Goal: Entertainment & Leisure: Browse casually

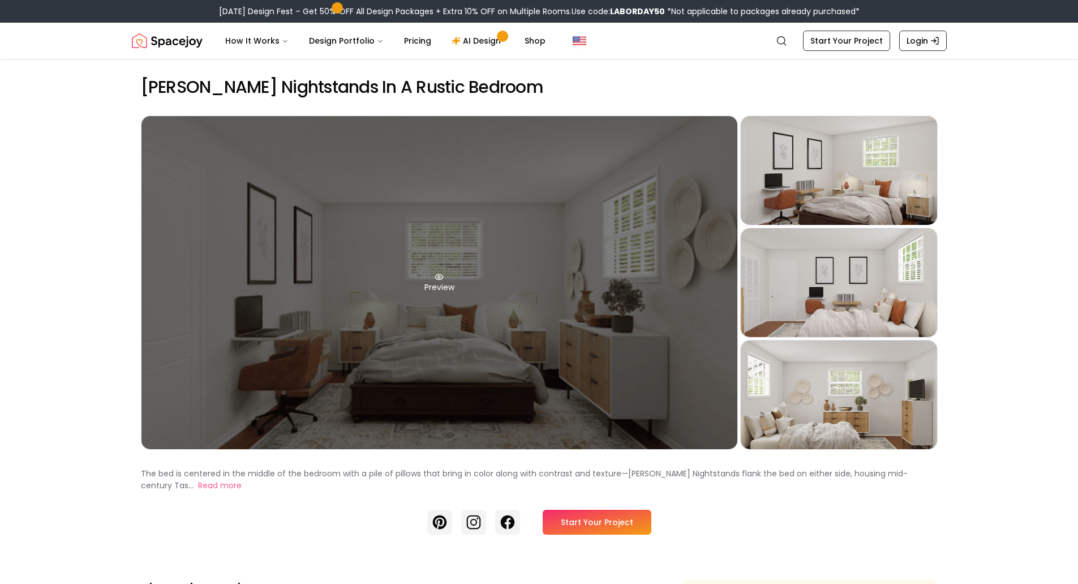
click at [460, 323] on div "Preview" at bounding box center [440, 282] width 596 height 333
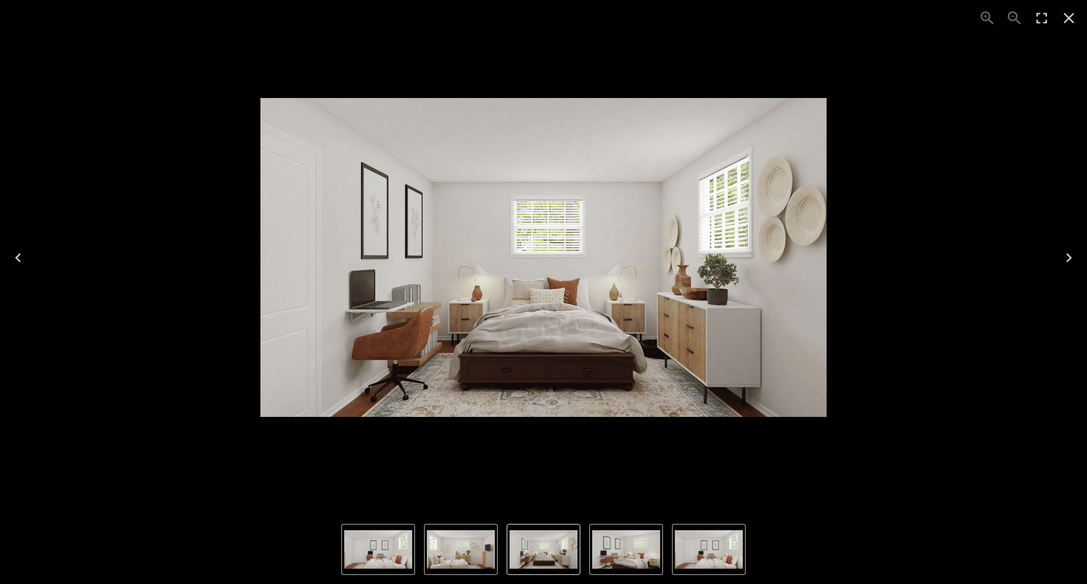
click at [460, 323] on img "1 of 4" at bounding box center [543, 257] width 566 height 319
click at [459, 550] on img "4 of 4" at bounding box center [461, 549] width 68 height 38
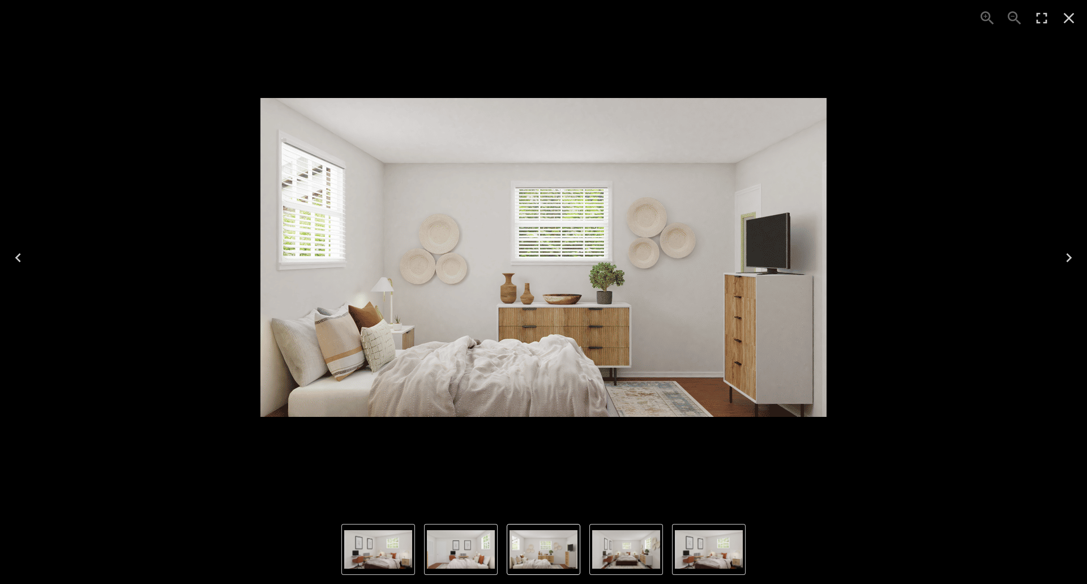
click at [568, 546] on img "4 of 4" at bounding box center [543, 549] width 68 height 38
click at [618, 555] on img "1 of 4" at bounding box center [626, 549] width 68 height 38
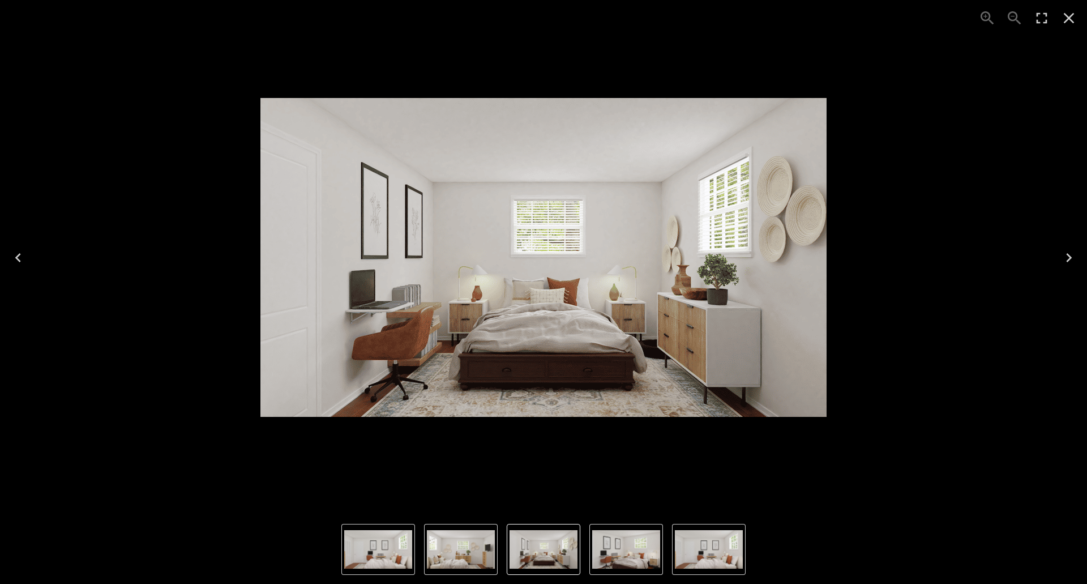
click at [687, 547] on img "3 of 4" at bounding box center [709, 549] width 68 height 38
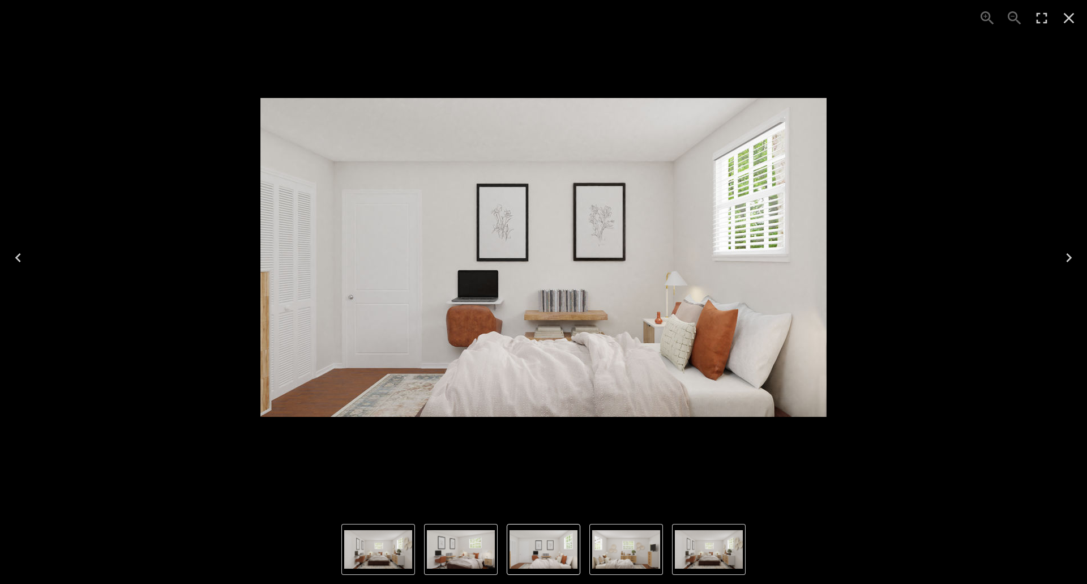
click at [617, 546] on img "4 of 4" at bounding box center [626, 549] width 68 height 38
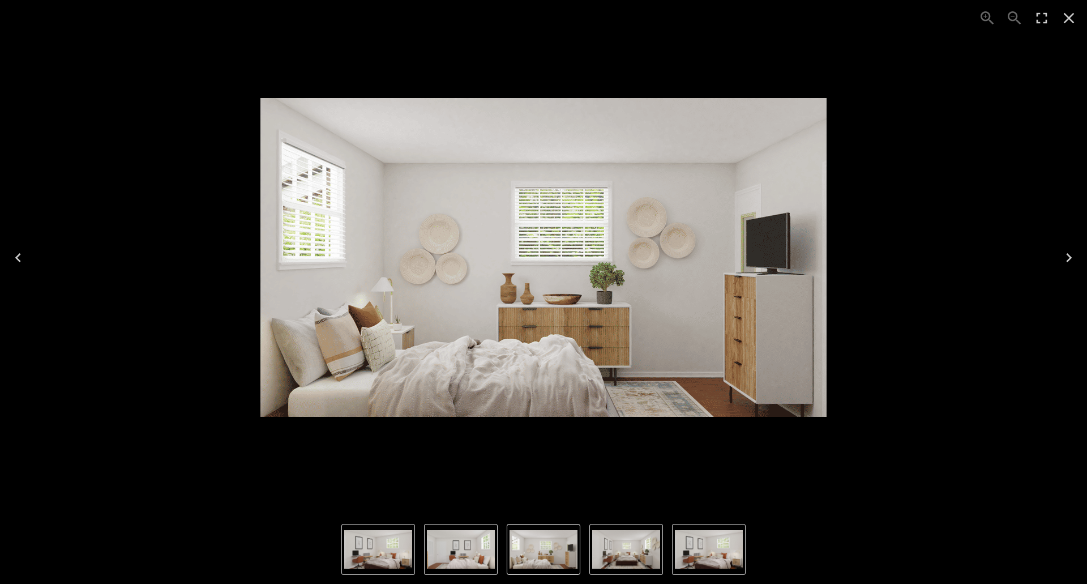
click at [678, 547] on img "2 of 4" at bounding box center [709, 549] width 68 height 38
